Goal: Check status: Check status

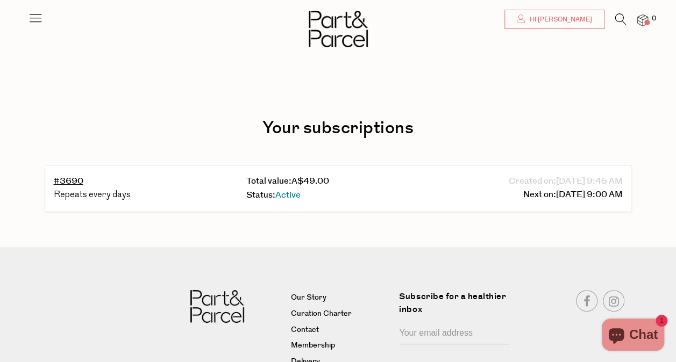
click at [563, 16] on span "Hi [PERSON_NAME]" at bounding box center [559, 19] width 65 height 9
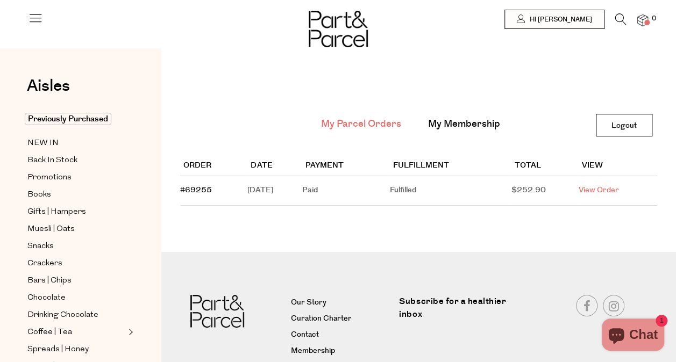
click at [614, 188] on link "View Order" at bounding box center [599, 190] width 40 height 11
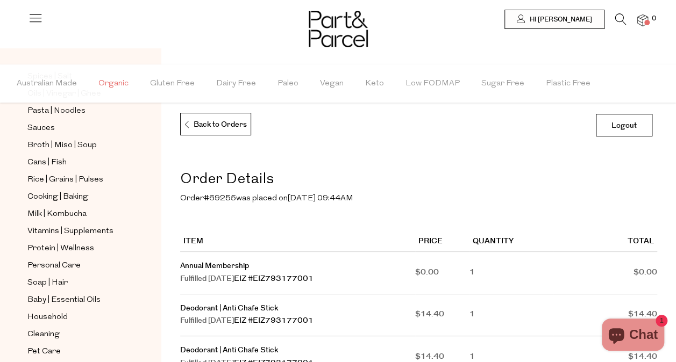
click at [120, 78] on span "Organic" at bounding box center [113, 84] width 30 height 38
